Goal: Task Accomplishment & Management: Manage account settings

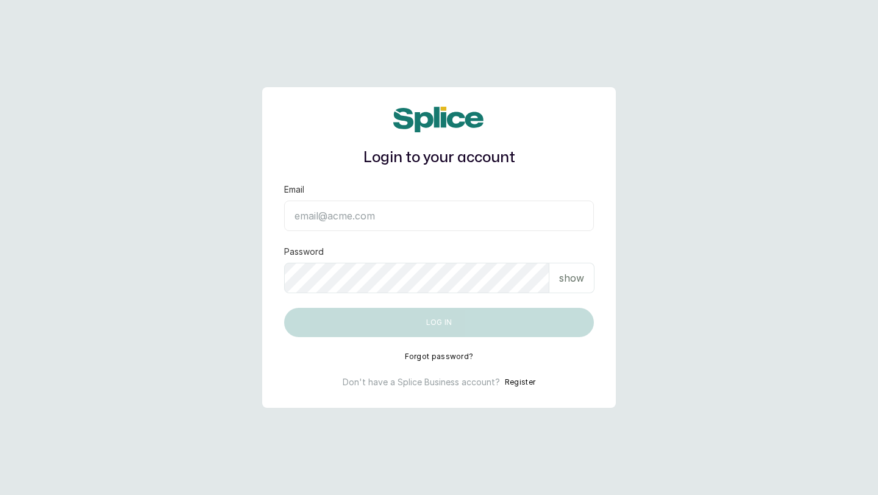
type input "[EMAIL_ADDRESS][DOMAIN_NAME]"
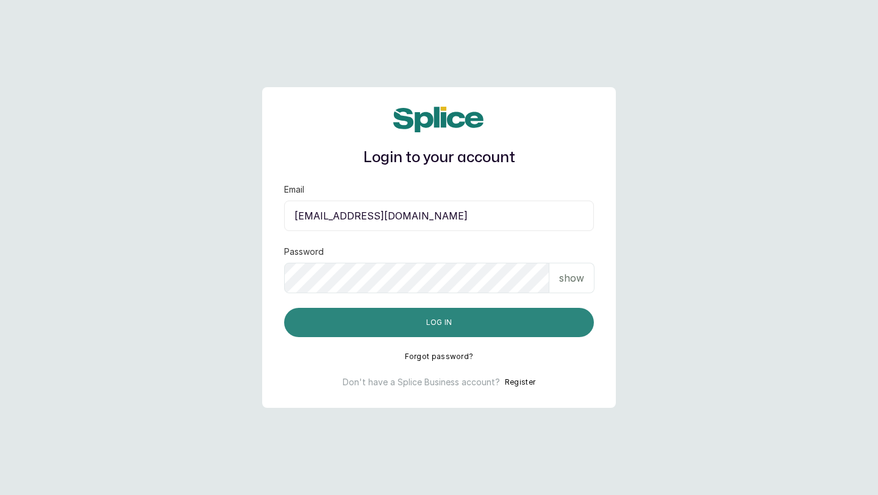
click at [327, 324] on button "Log in" at bounding box center [439, 322] width 310 height 29
